Goal: Information Seeking & Learning: Learn about a topic

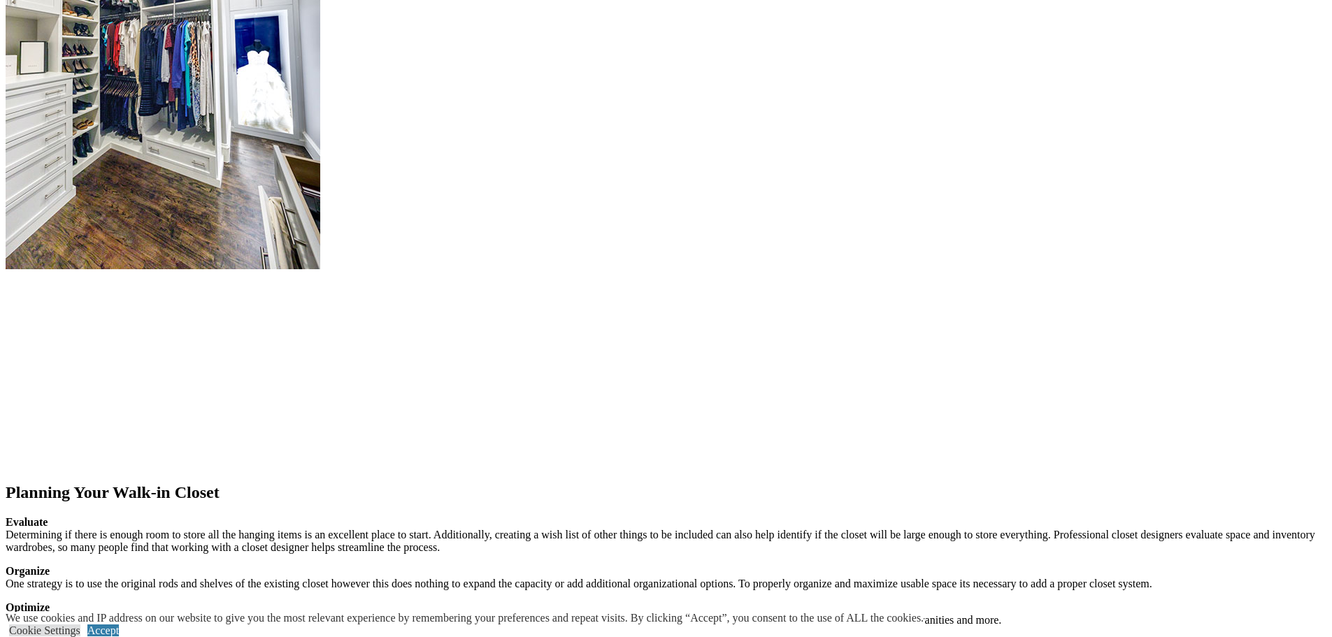
scroll to position [1748, 0]
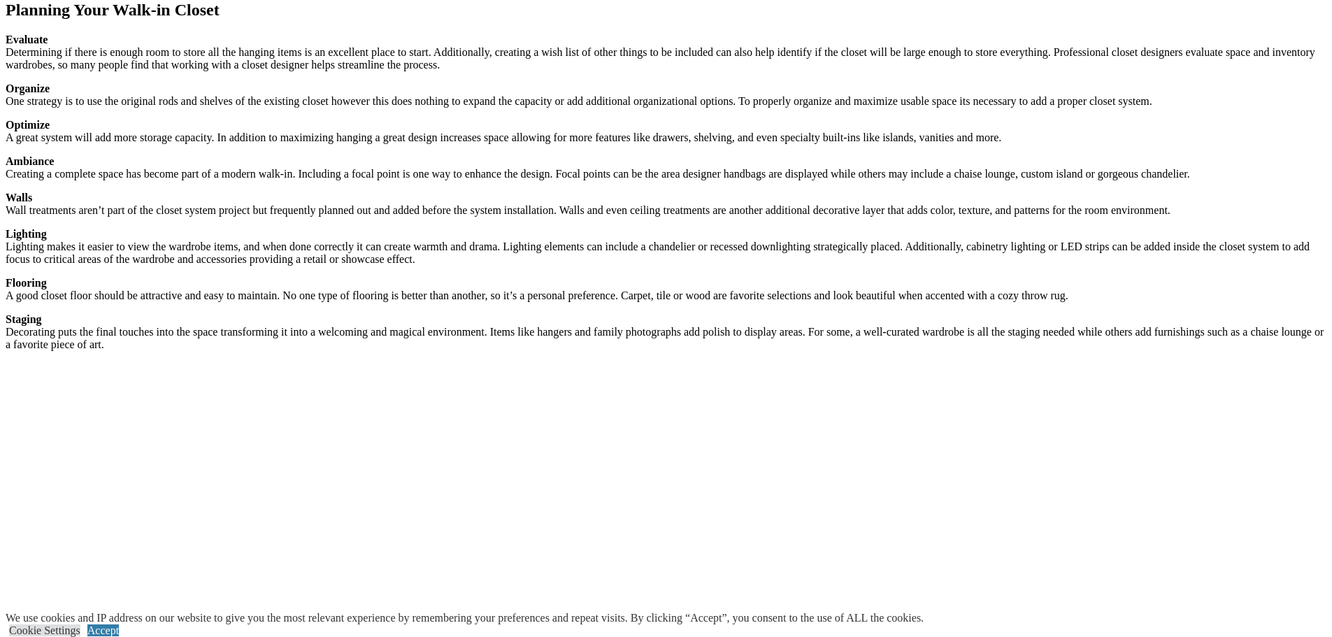
scroll to position [2168, 0]
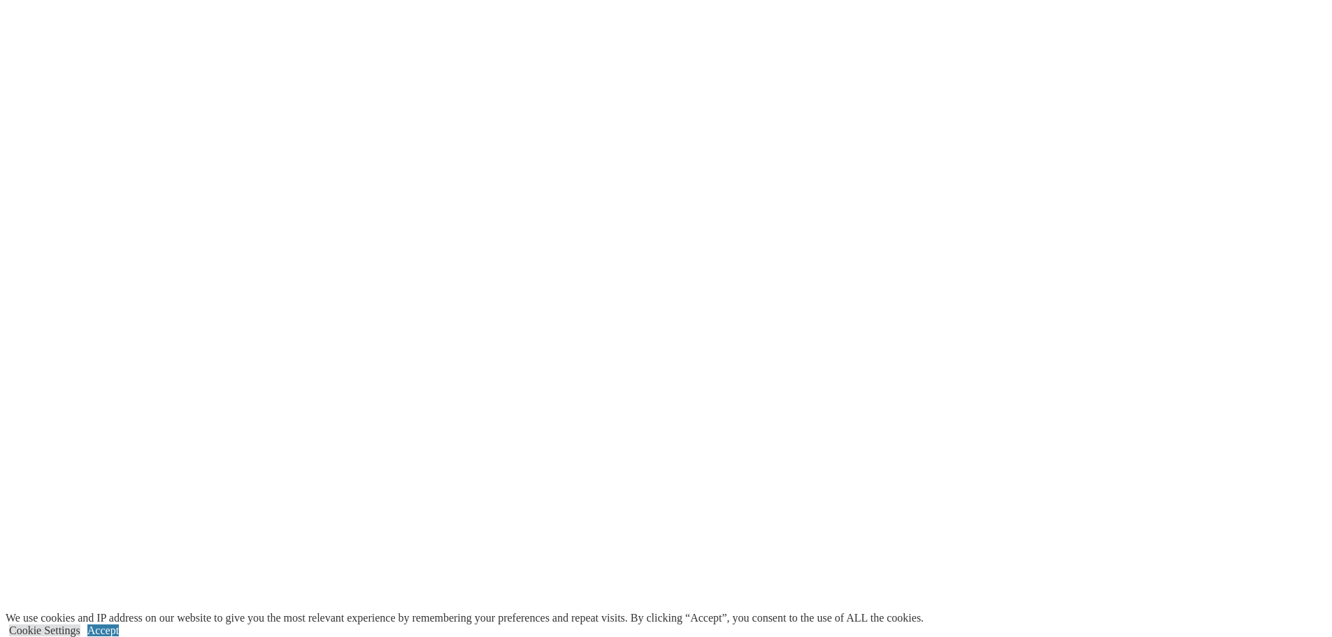
scroll to position [2797, 0]
